Goal: Information Seeking & Learning: Find specific fact

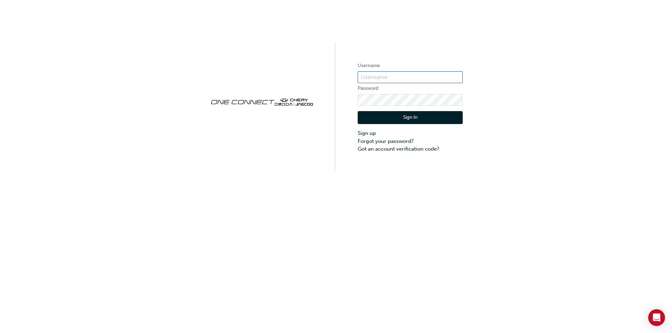
type input "ONE00434"
click at [386, 119] on button "Sign In" at bounding box center [410, 117] width 105 height 13
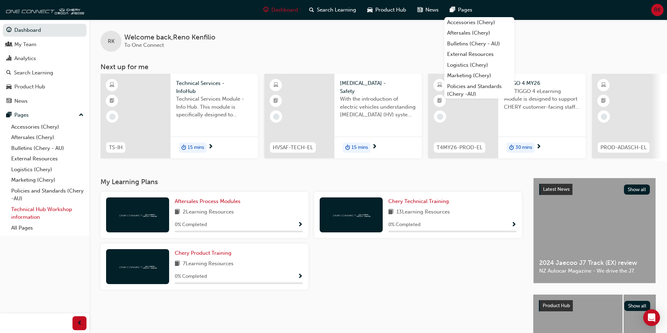
click at [54, 211] on link "Technical Hub Workshop information" at bounding box center [47, 213] width 78 height 19
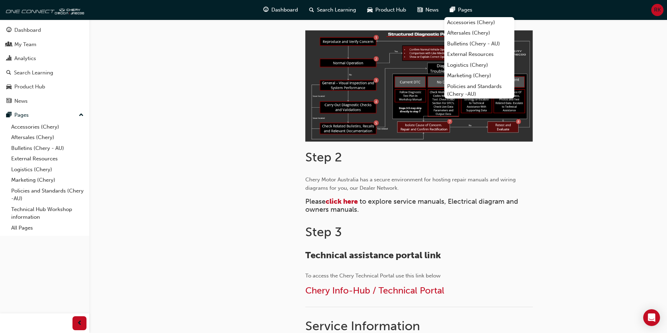
scroll to position [201, 0]
click at [350, 201] on span "click here" at bounding box center [341, 201] width 32 height 8
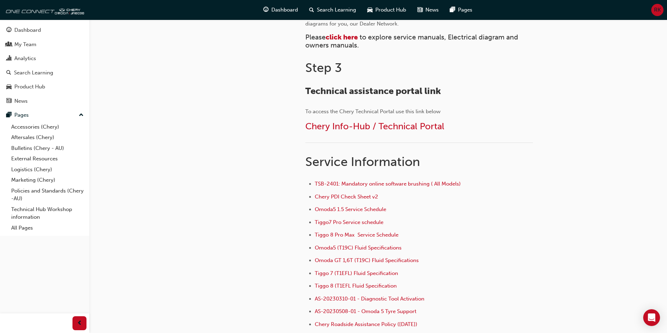
scroll to position [376, 0]
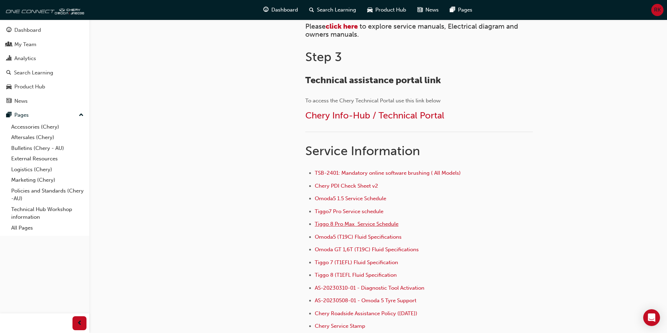
click at [345, 226] on span "Tiggo 8 Pro Max Service Schedule" at bounding box center [357, 224] width 84 height 6
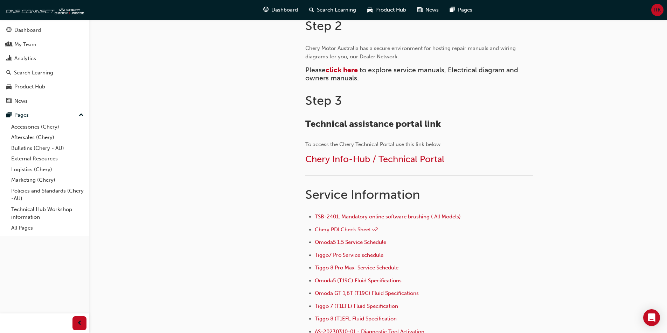
scroll to position [443, 0]
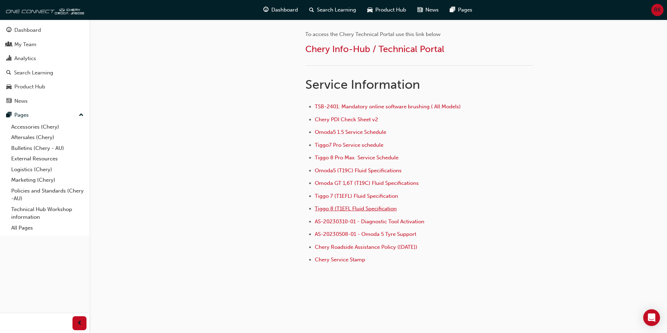
click at [344, 211] on span "Tiggo 8 (T1EFL Fluid Specification" at bounding box center [356, 209] width 82 height 6
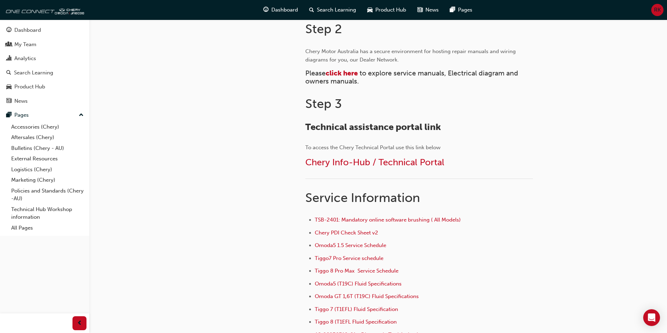
scroll to position [443, 0]
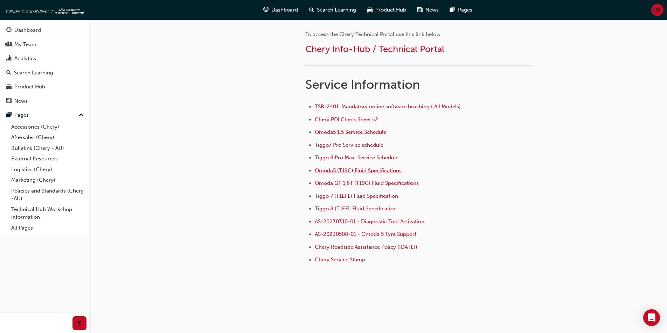
click at [364, 170] on span "Omoda5 (T19C) Fluid Specifications" at bounding box center [358, 171] width 87 height 6
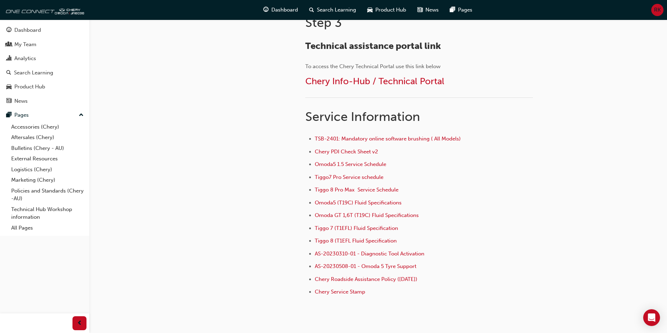
scroll to position [411, 0]
click at [368, 228] on span "Tiggo 7 (T1EFL) Fluid Specification ﻿" at bounding box center [357, 228] width 85 height 6
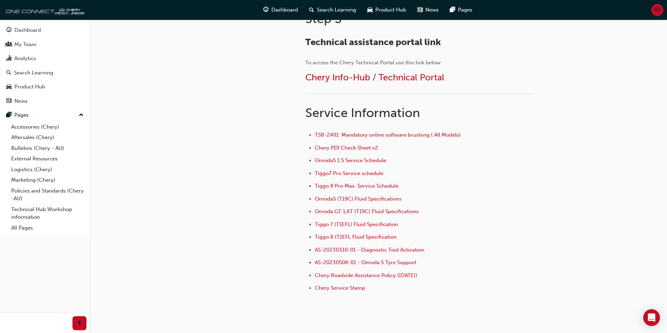
scroll to position [443, 0]
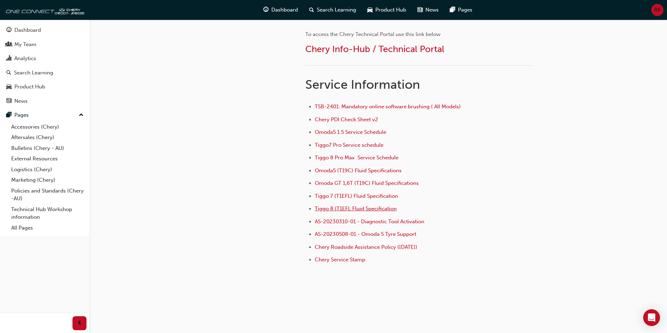
click at [358, 210] on span "Tiggo 8 (T1EFL Fluid Specification" at bounding box center [356, 209] width 82 height 6
